Goal: Task Accomplishment & Management: Use online tool/utility

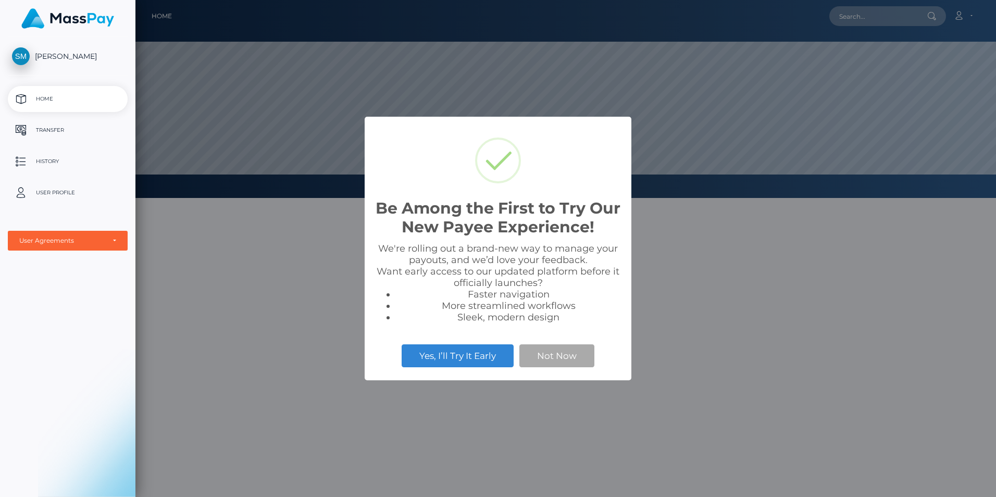
scroll to position [198, 861]
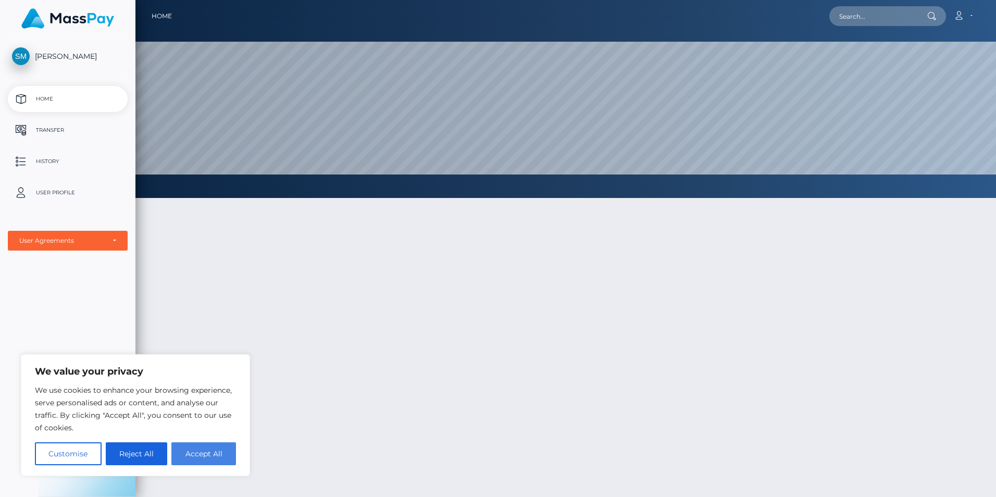
click at [217, 454] on button "Accept All" at bounding box center [203, 453] width 65 height 23
checkbox input "true"
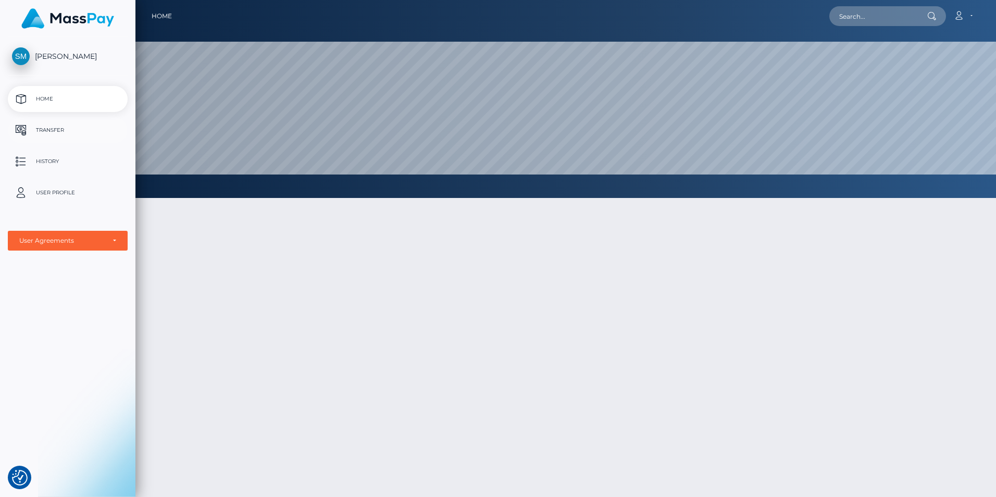
click at [54, 130] on p "Transfer" at bounding box center [68, 130] width 112 height 16
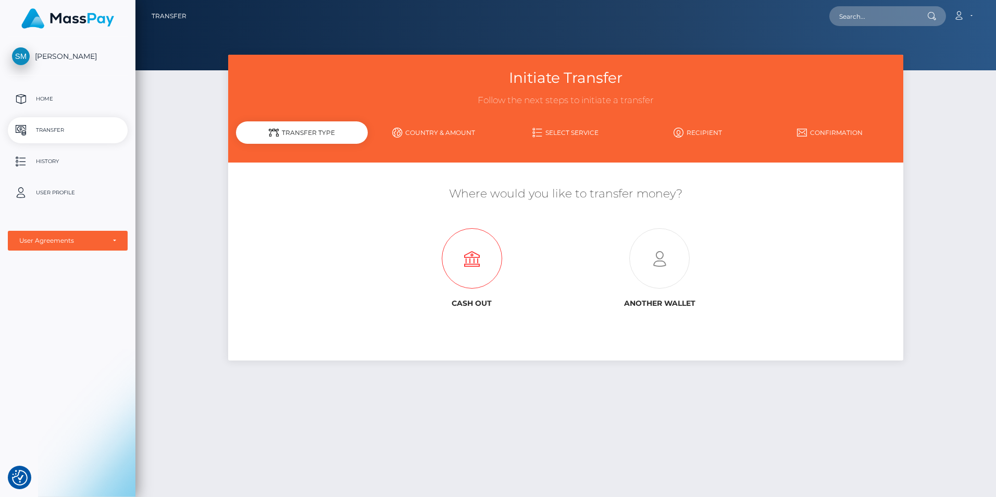
click at [473, 259] on icon at bounding box center [472, 259] width 188 height 60
click at [52, 92] on p "Home" at bounding box center [68, 99] width 112 height 16
click at [40, 162] on p "History" at bounding box center [68, 162] width 112 height 16
click at [717, 134] on link "Recipient" at bounding box center [698, 132] width 132 height 18
click at [476, 245] on icon at bounding box center [472, 259] width 188 height 60
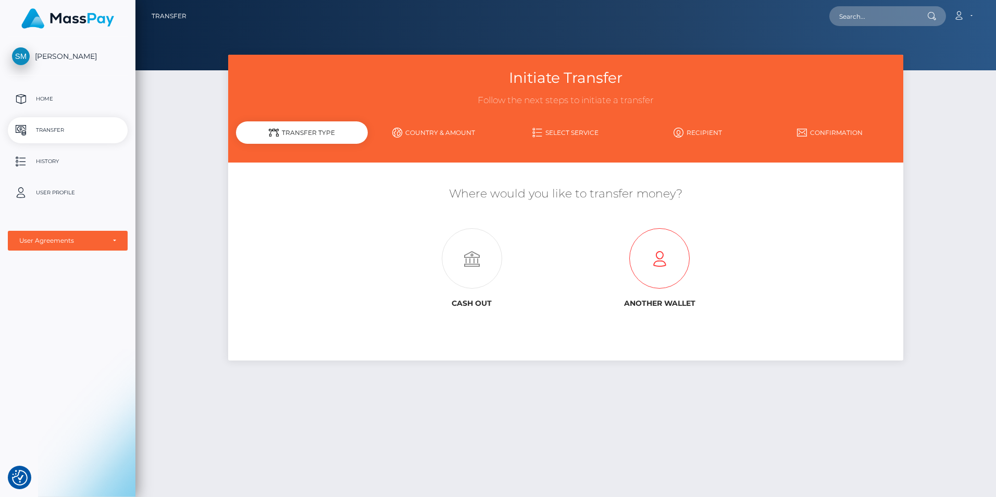
click at [671, 257] on icon at bounding box center [660, 259] width 188 height 60
